Goal: Transaction & Acquisition: Purchase product/service

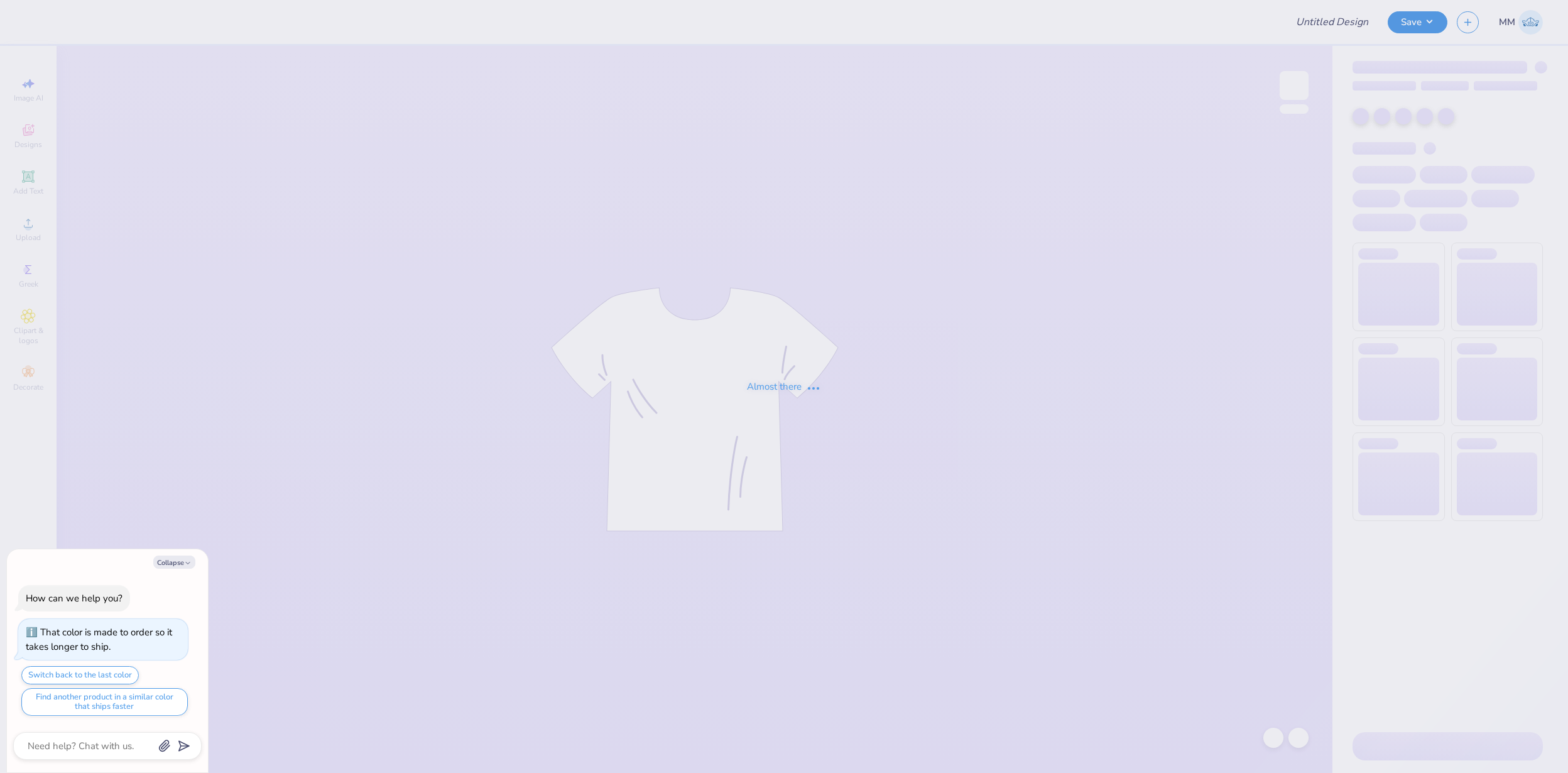
type textarea "x"
type input "FPS239875"
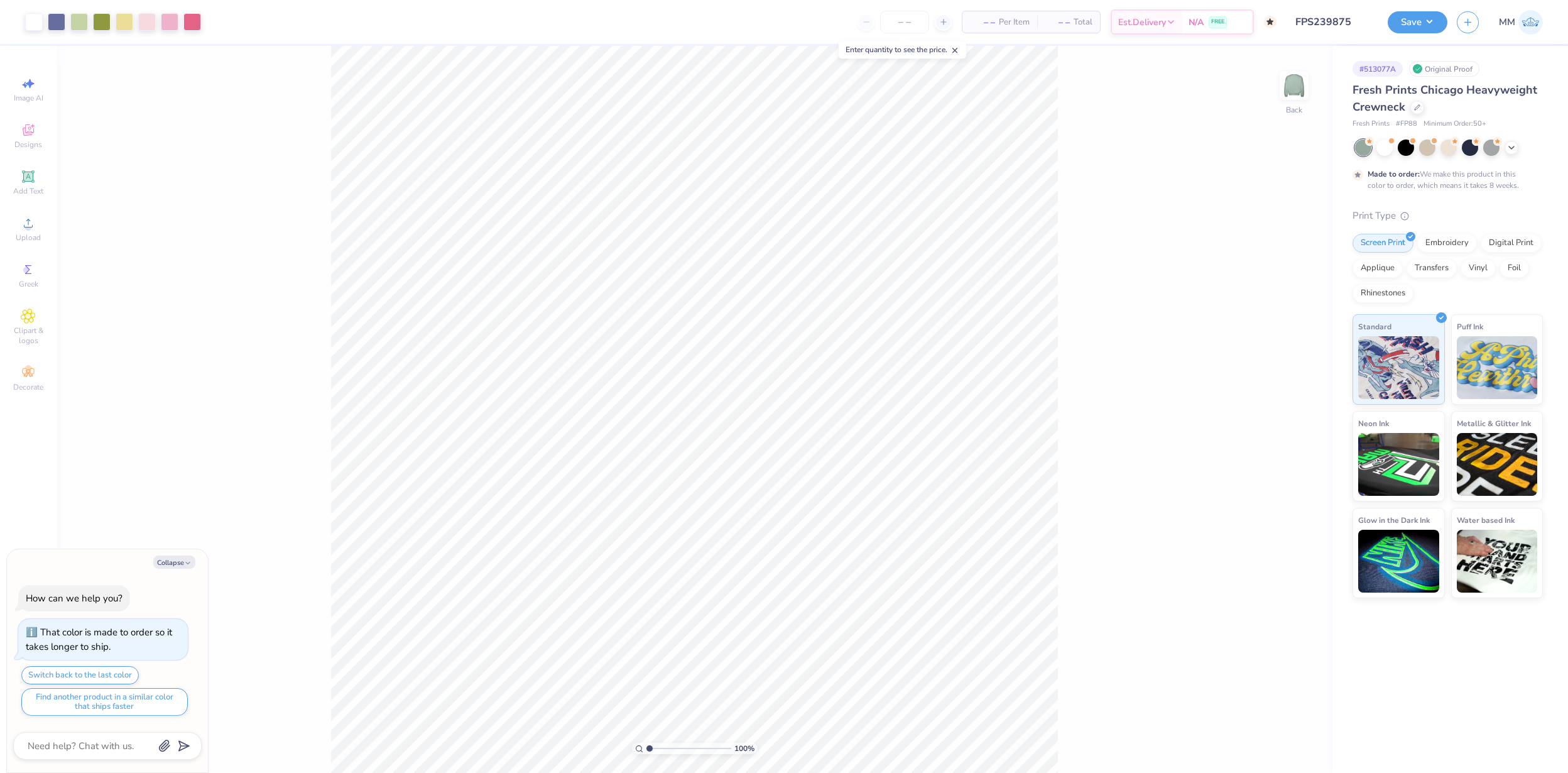
type textarea "x"
click at [1287, 85] on img at bounding box center [1294, 86] width 50 height 50
type textarea "x"
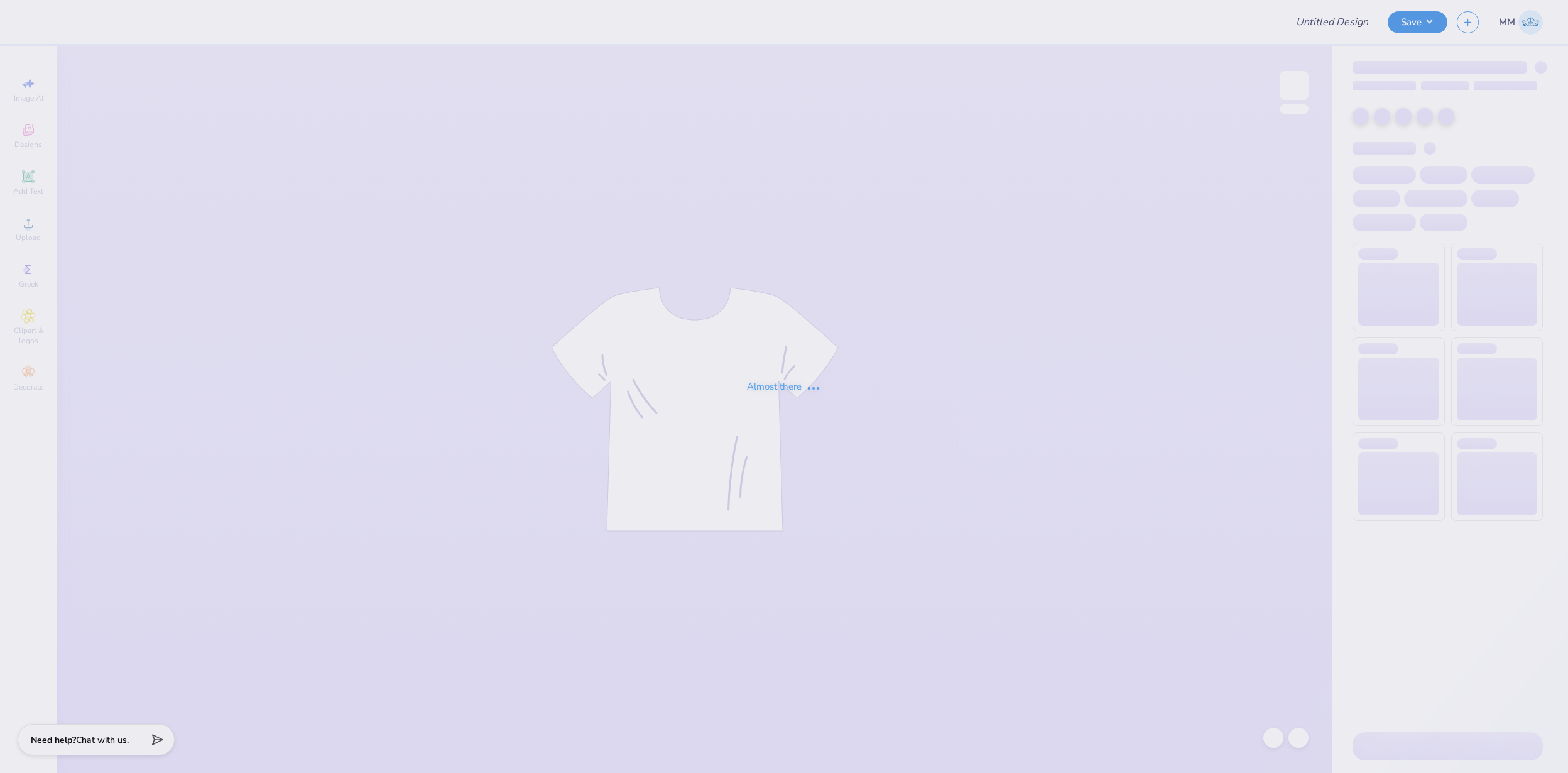
type input "Dos Bros Merch 2025!"
type input "24"
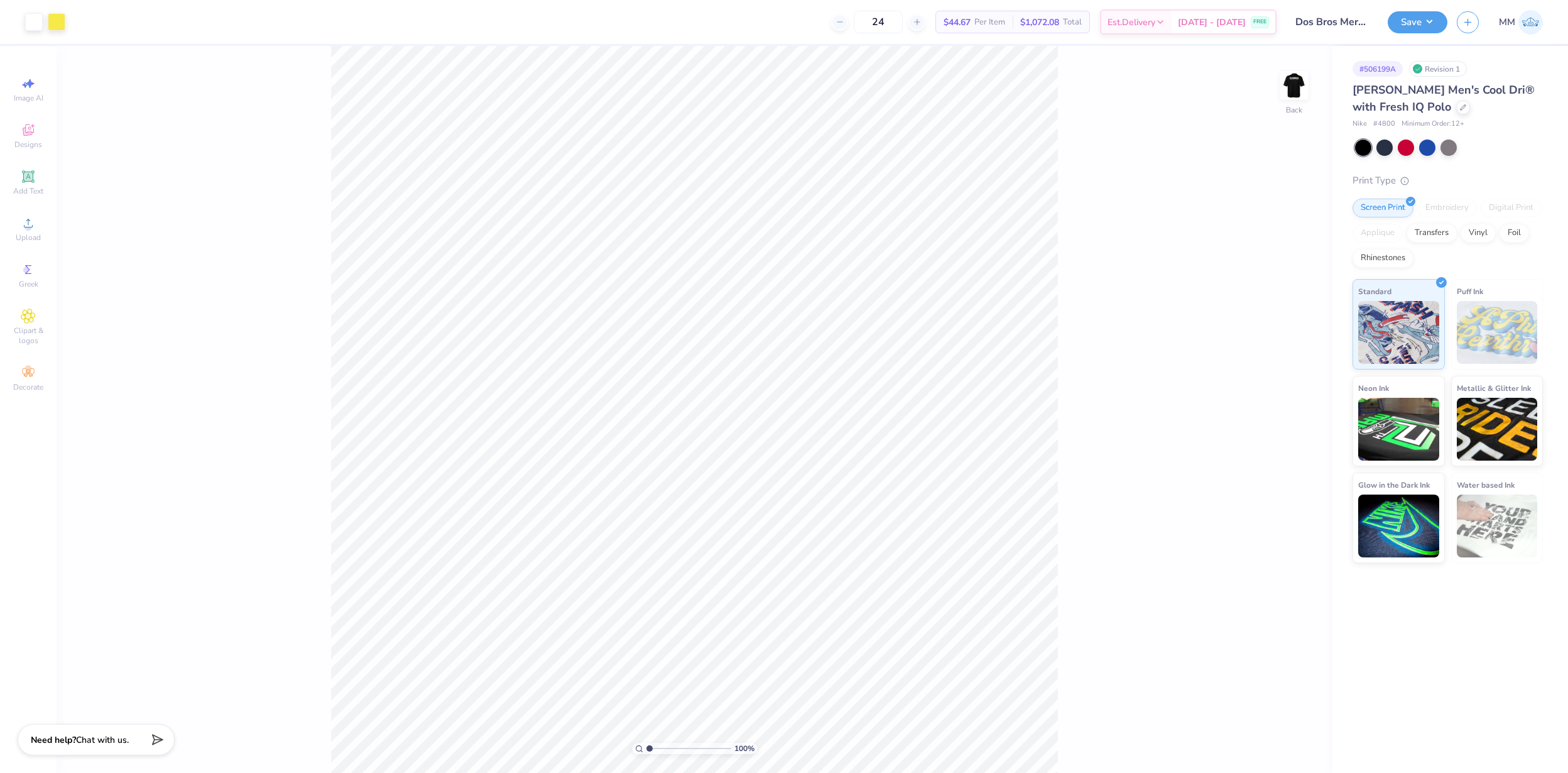
click at [1325, 120] on div "100 % Back" at bounding box center [695, 409] width 1276 height 727
click at [1460, 103] on icon at bounding box center [1463, 106] width 6 height 6
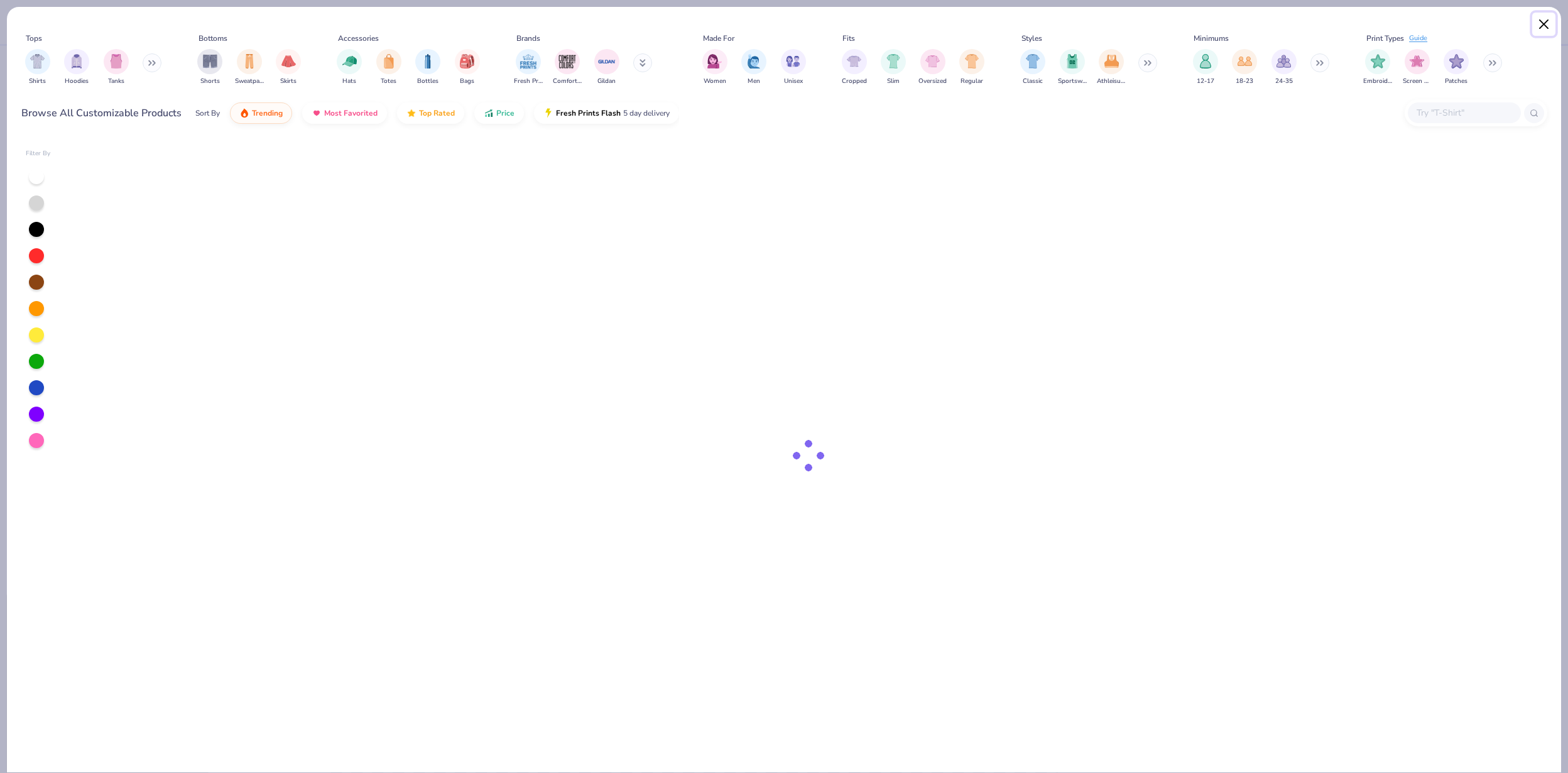
click at [1541, 21] on button "Close" at bounding box center [1545, 25] width 24 height 24
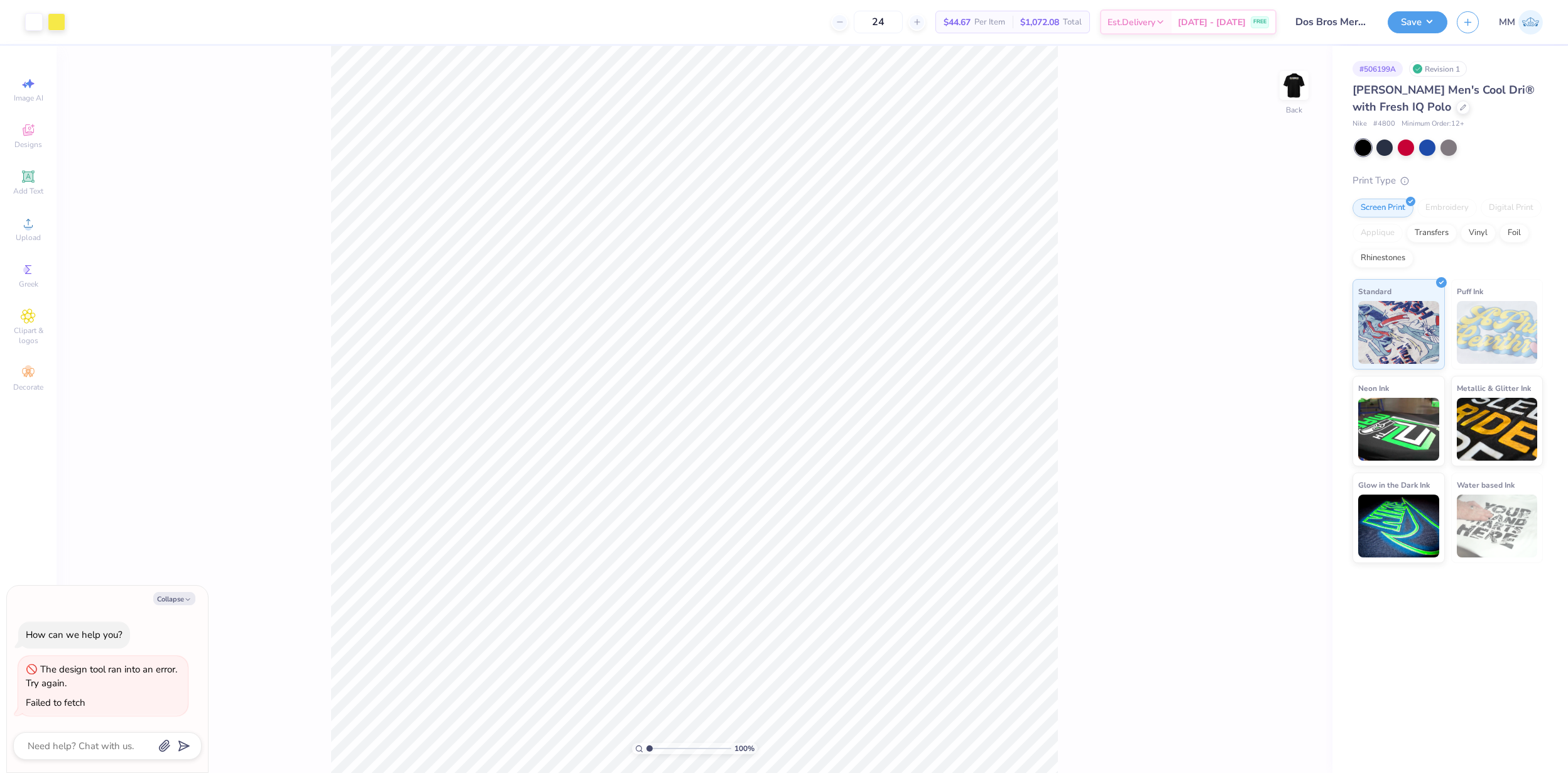
click at [1371, 122] on div "Nike # 4800 Minimum Order: 12 +" at bounding box center [1448, 124] width 190 height 11
drag, startPoint x: 1368, startPoint y: 124, endPoint x: 1343, endPoint y: 123, distance: 25.0
click at [1343, 123] on div "# 506199A Revision 1 [PERSON_NAME] Men's Cool Dri® with Fresh IQ Polo Nike # 48…" at bounding box center [1450, 304] width 235 height 517
click at [1456, 122] on span "Minimum Order: 12 +" at bounding box center [1433, 124] width 63 height 11
drag, startPoint x: 1388, startPoint y: 120, endPoint x: 1353, endPoint y: 120, distance: 35.0
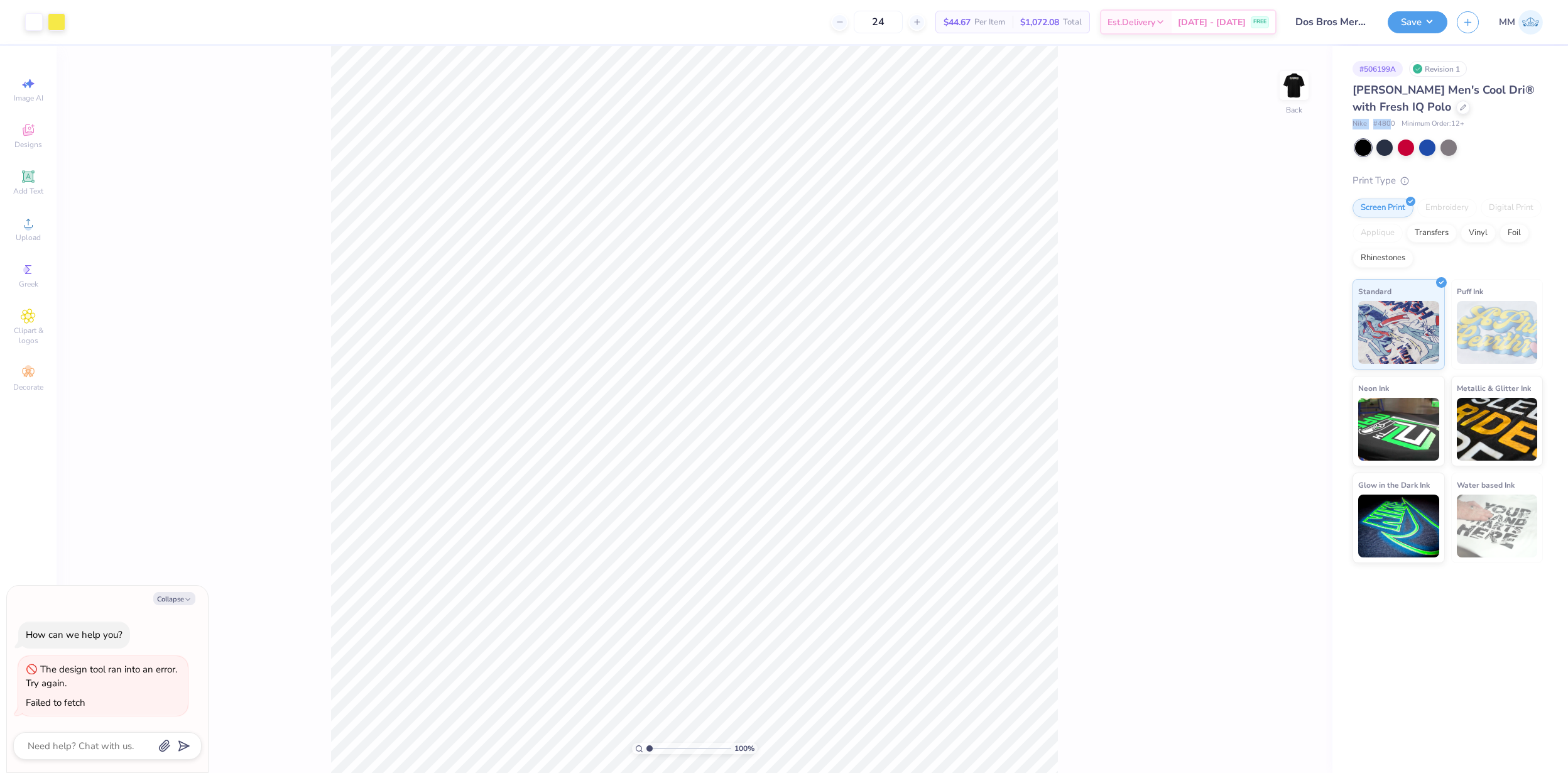
click at [1353, 120] on div "Nike # 4800 Minimum Order: 12 +" at bounding box center [1448, 124] width 190 height 11
click at [1414, 120] on span "Minimum Order: 12 +" at bounding box center [1433, 124] width 63 height 11
click at [1456, 108] on div at bounding box center [1463, 106] width 14 height 14
type textarea "x"
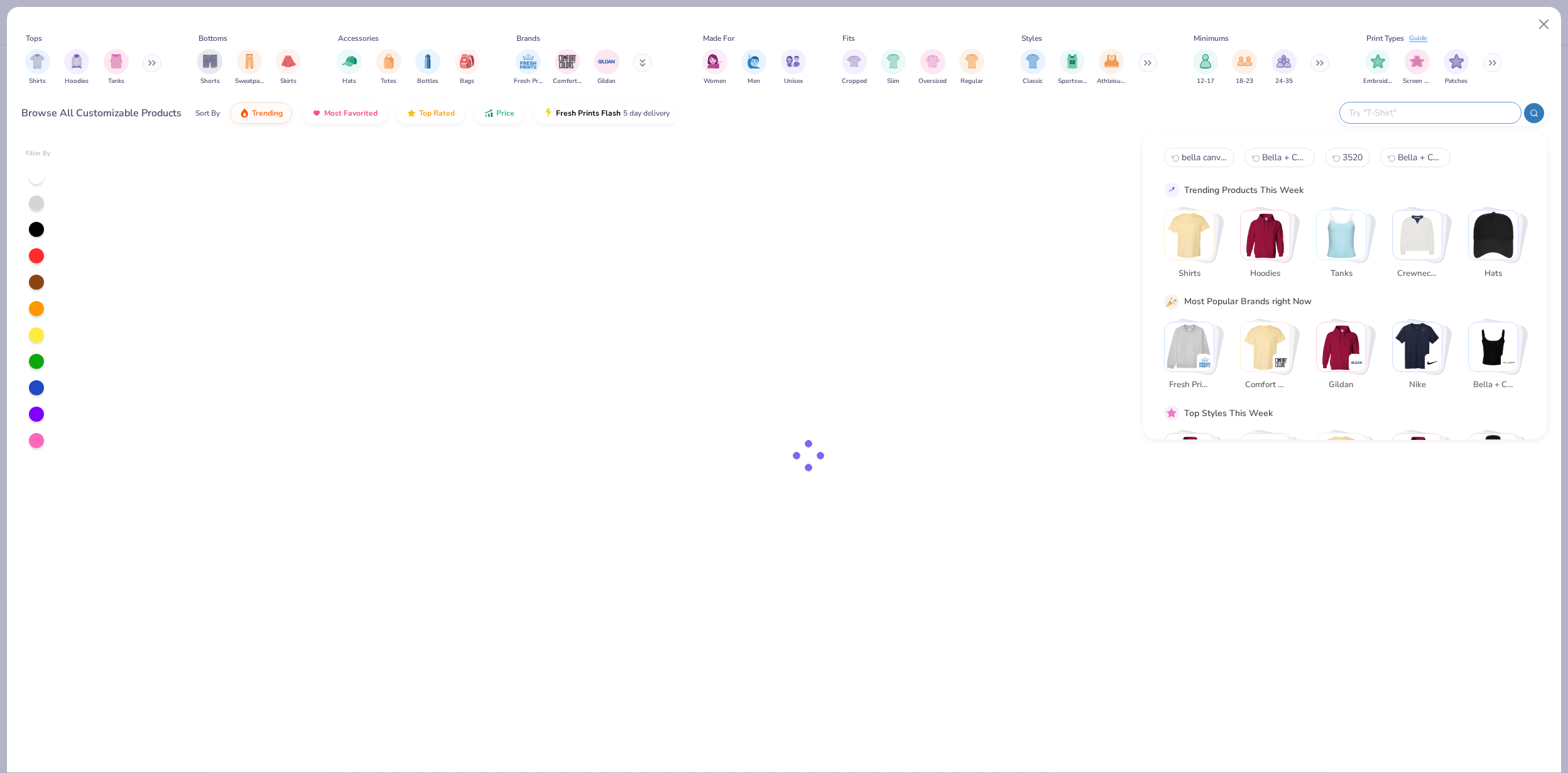
click at [1448, 116] on input "text" at bounding box center [1430, 113] width 165 height 15
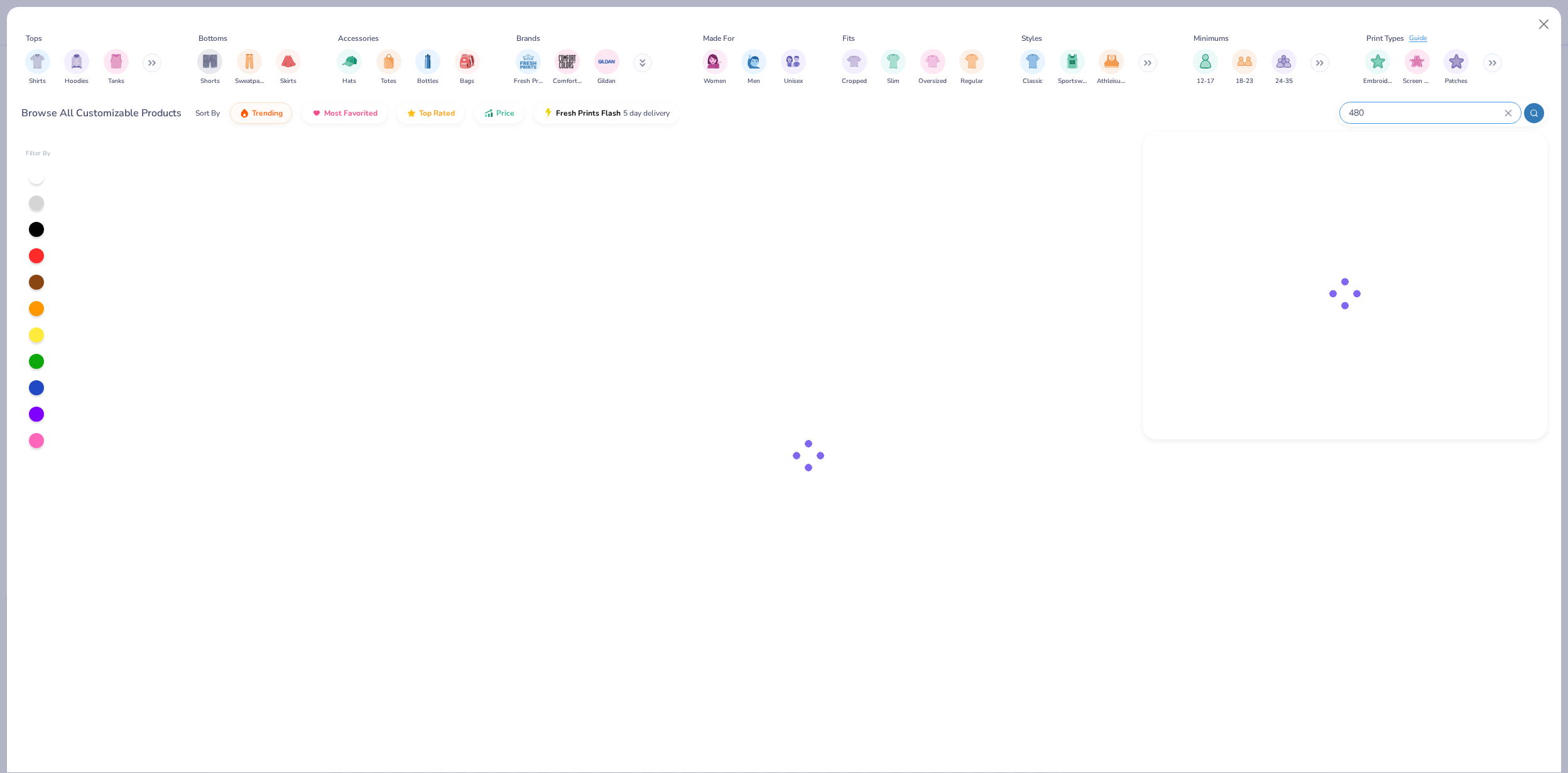
type input "4800"
type textarea "x"
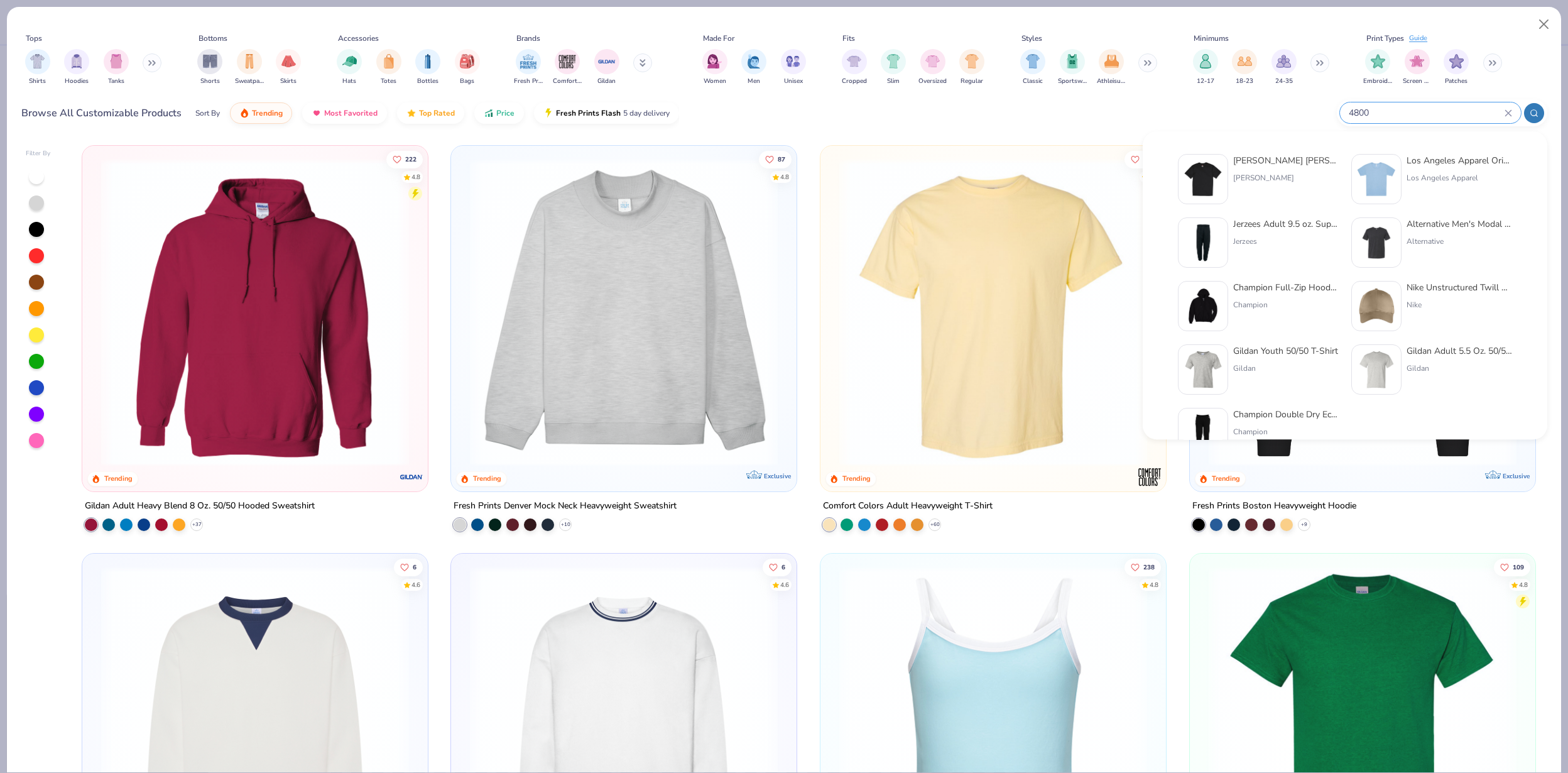
type input "4800"
click at [1268, 179] on div "[PERSON_NAME]" at bounding box center [1286, 178] width 106 height 11
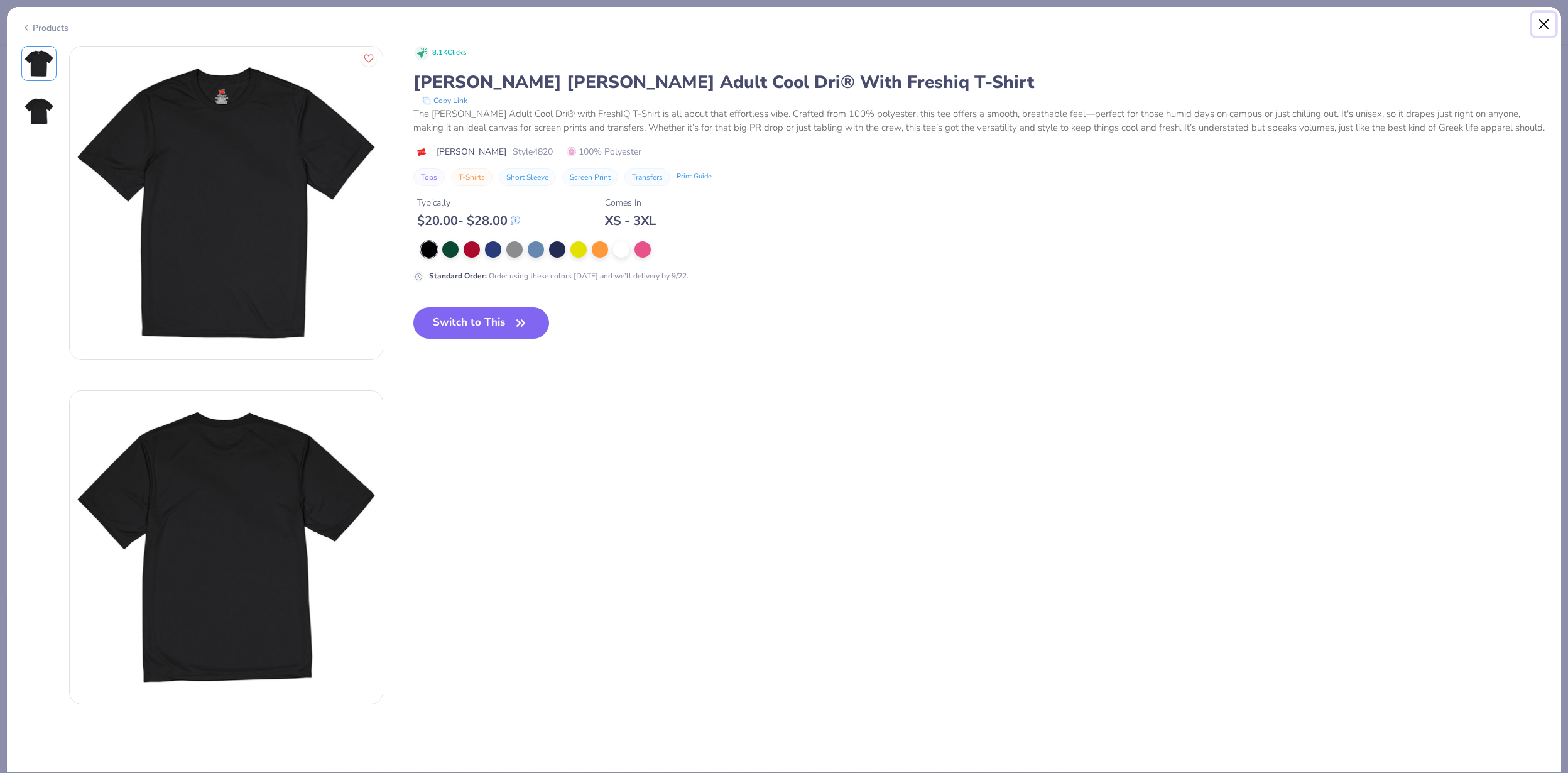
click at [1541, 24] on button "Close" at bounding box center [1545, 25] width 24 height 24
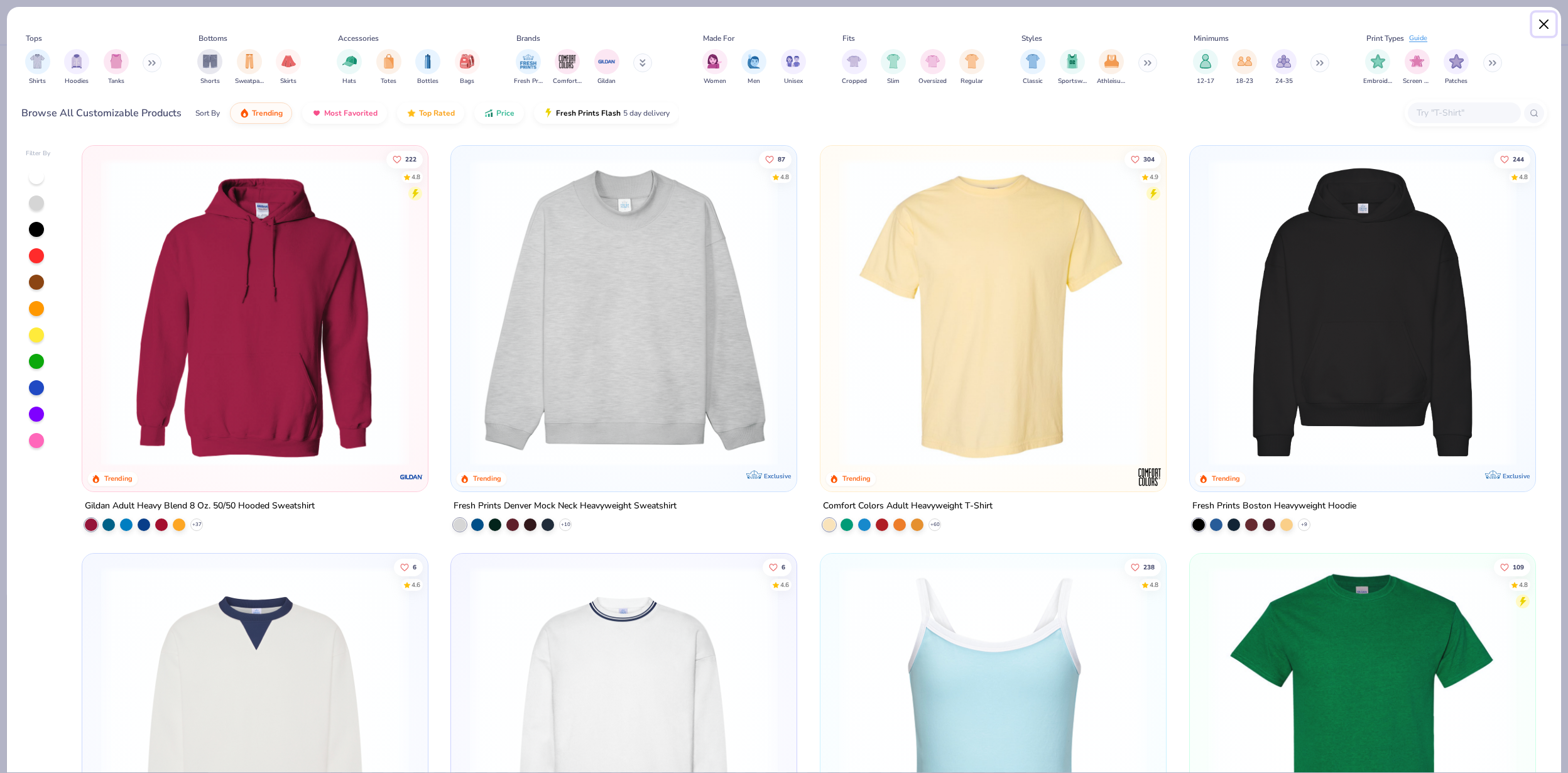
click at [1545, 27] on button "Close" at bounding box center [1545, 25] width 24 height 24
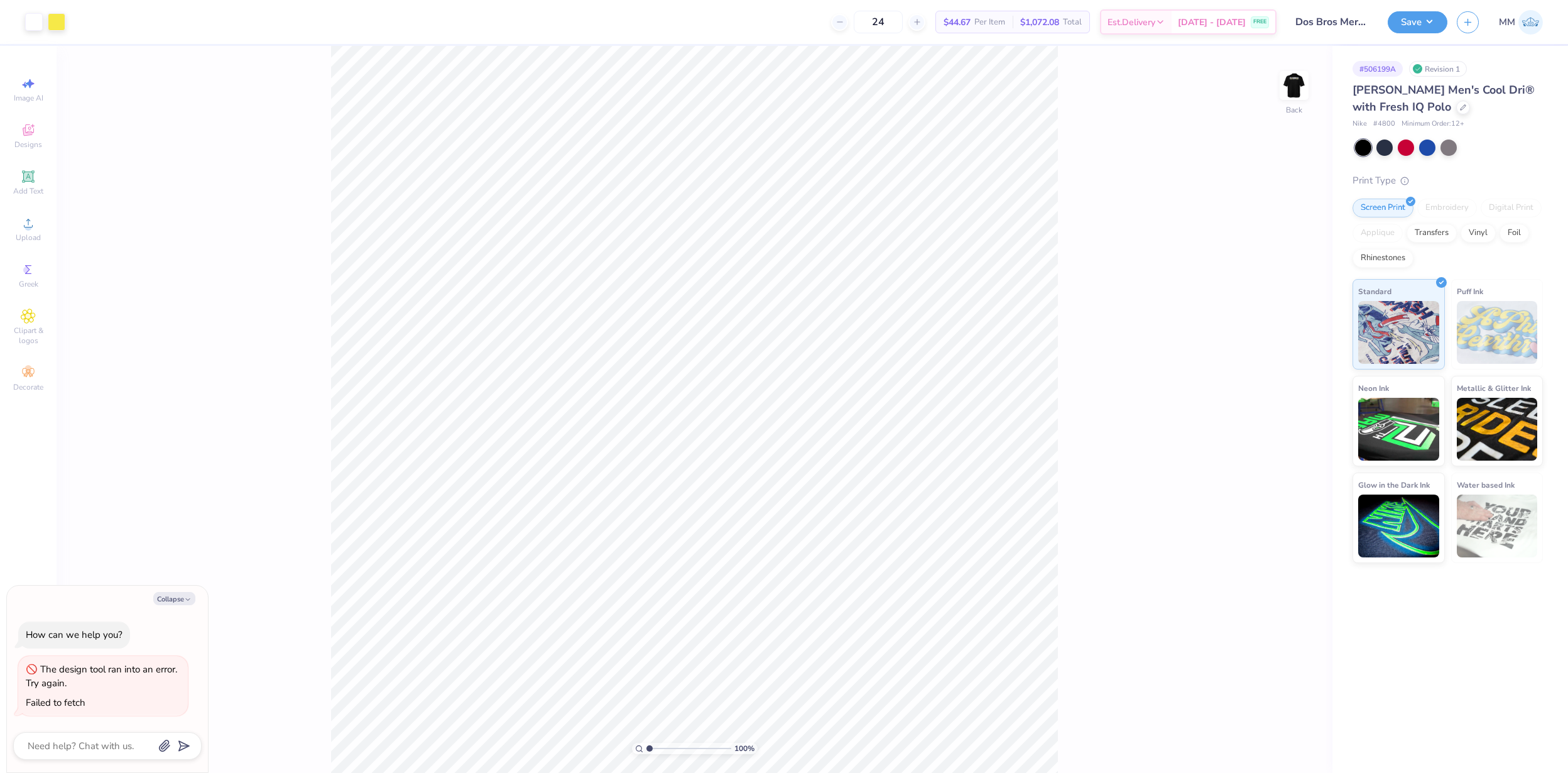
click at [1383, 122] on span "# 4800" at bounding box center [1384, 124] width 22 height 11
type textarea "x"
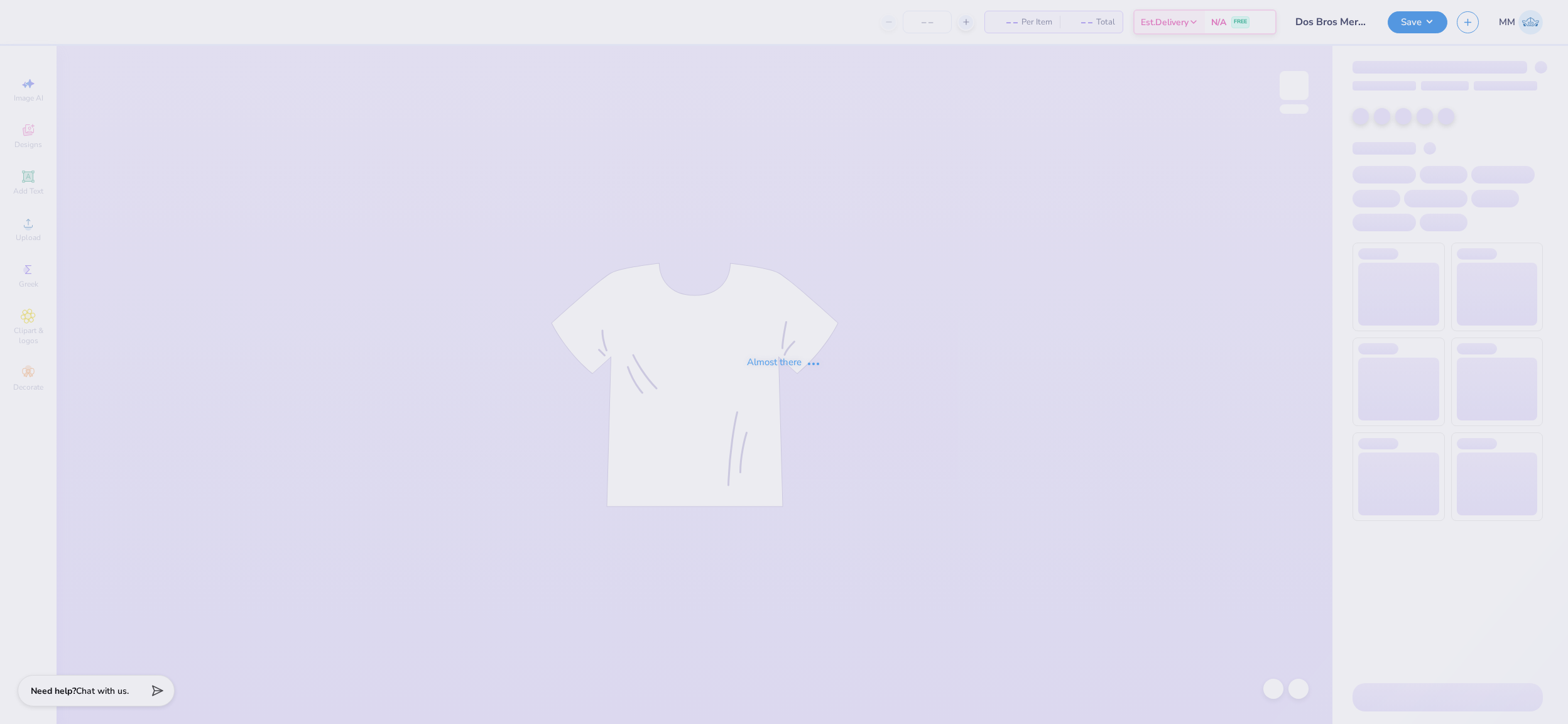
type input "Dos Bros Merch 2025!"
type input "24"
